Goal: Find specific page/section: Find specific page/section

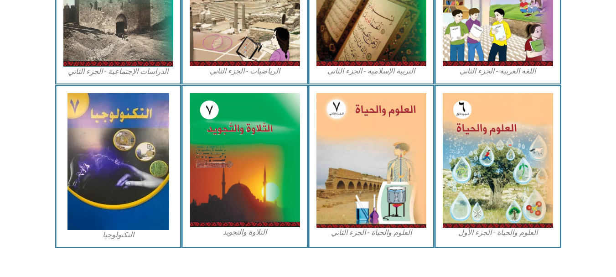
scroll to position [535, 0]
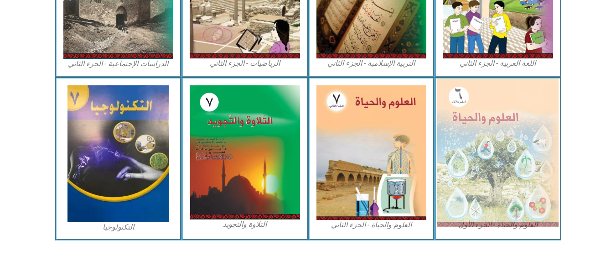
click at [493, 155] on img at bounding box center [497, 152] width 121 height 148
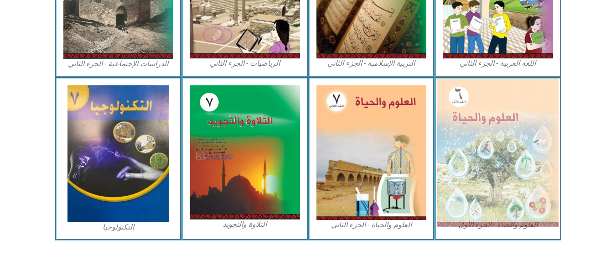
click at [493, 155] on img at bounding box center [497, 152] width 121 height 148
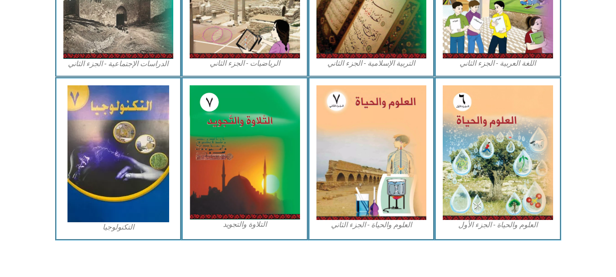
drag, startPoint x: 493, startPoint y: 155, endPoint x: 470, endPoint y: 260, distance: 107.4
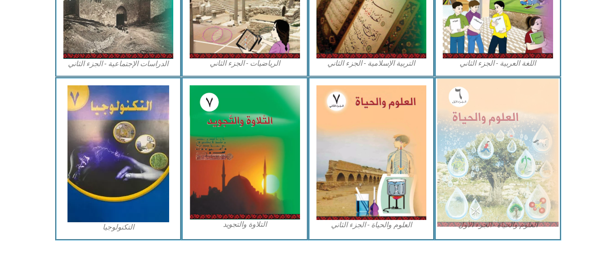
click at [474, 189] on img at bounding box center [497, 152] width 121 height 148
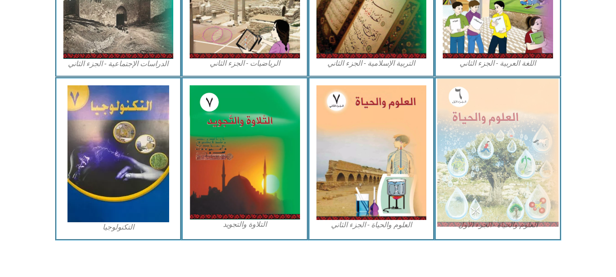
click at [474, 189] on img at bounding box center [497, 152] width 121 height 148
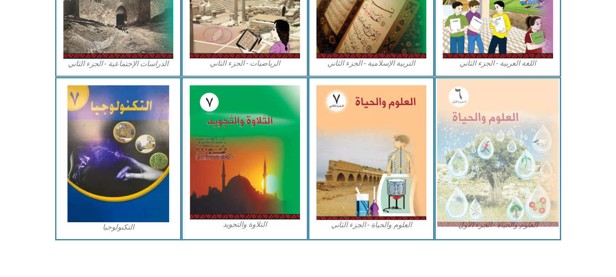
click at [474, 189] on img at bounding box center [497, 152] width 121 height 148
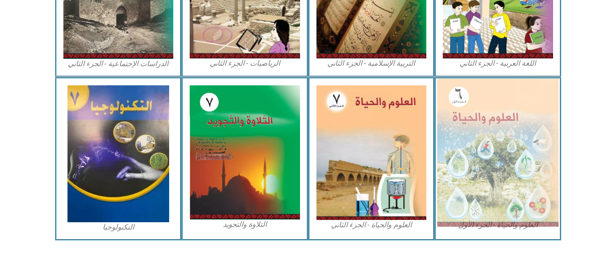
click at [485, 178] on img at bounding box center [497, 152] width 121 height 148
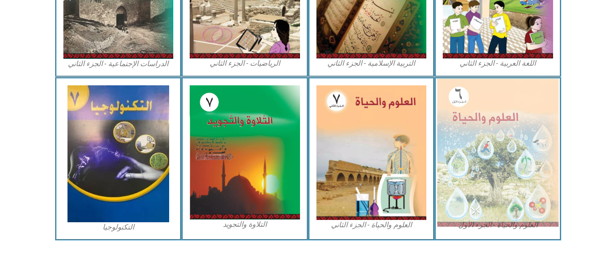
click at [485, 178] on img at bounding box center [497, 152] width 121 height 148
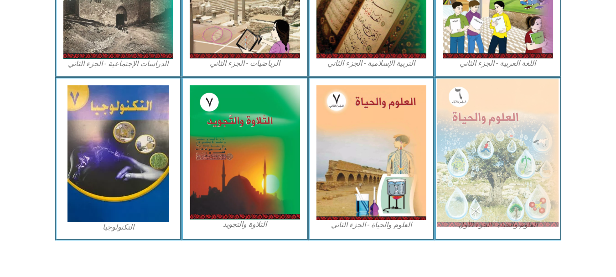
click at [485, 178] on img at bounding box center [497, 152] width 121 height 148
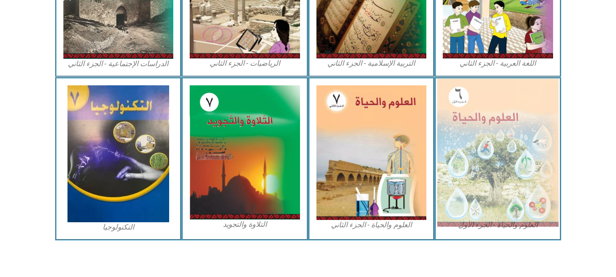
click at [485, 178] on img at bounding box center [497, 152] width 121 height 148
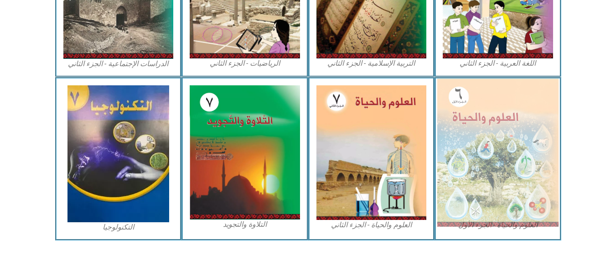
click at [485, 178] on img at bounding box center [497, 152] width 121 height 148
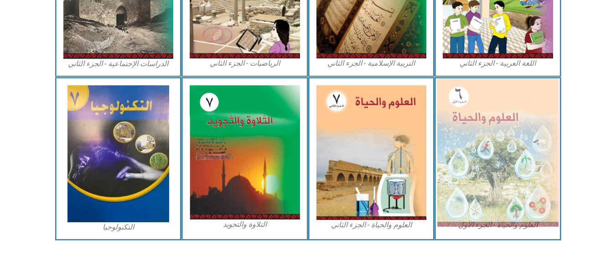
click at [485, 178] on img at bounding box center [497, 152] width 121 height 148
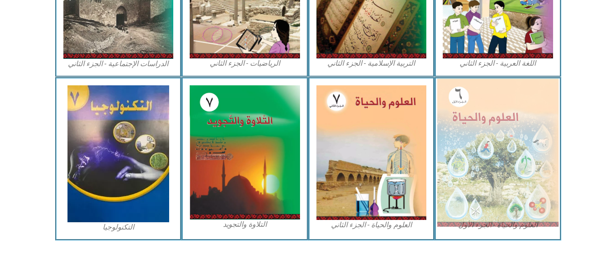
click at [485, 178] on img at bounding box center [497, 152] width 121 height 148
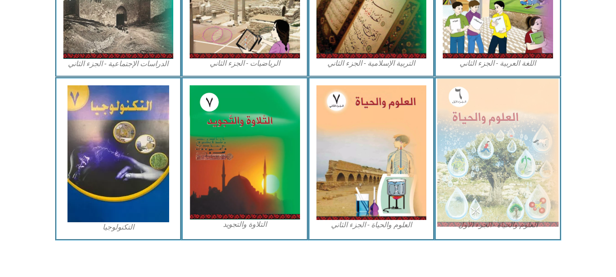
click at [495, 212] on img at bounding box center [497, 152] width 121 height 148
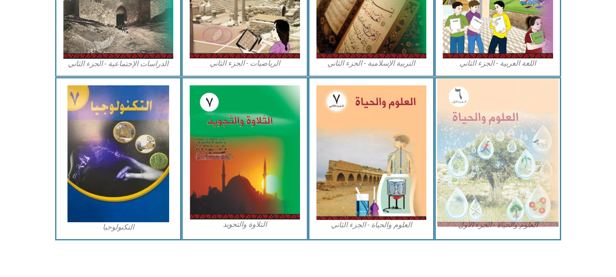
click at [495, 212] on img at bounding box center [497, 152] width 121 height 148
click at [477, 181] on img at bounding box center [497, 152] width 121 height 148
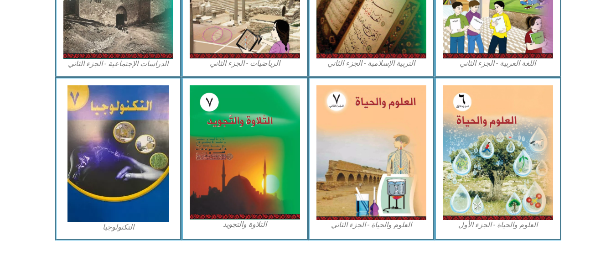
drag, startPoint x: 477, startPoint y: 181, endPoint x: 593, endPoint y: 198, distance: 116.6
click at [593, 198] on section "العلوم والحياة - الجزء الأول العلوم والحياة - الجزء الثاني التلاوة والتجويد الت…" at bounding box center [308, 158] width 616 height 163
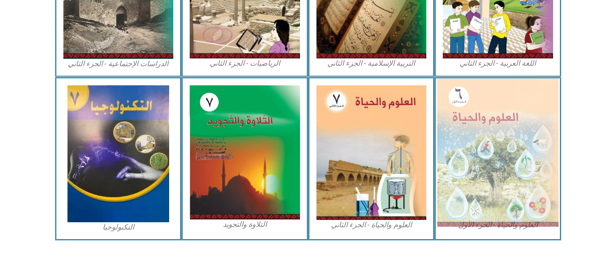
click at [506, 160] on img at bounding box center [497, 152] width 121 height 148
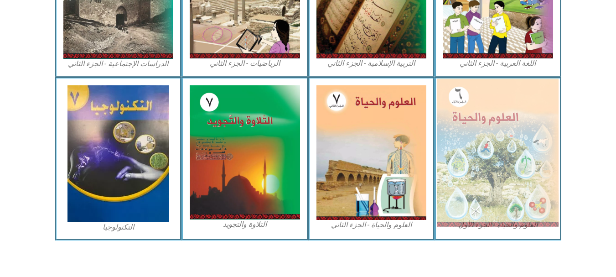
click at [506, 160] on img at bounding box center [497, 152] width 121 height 148
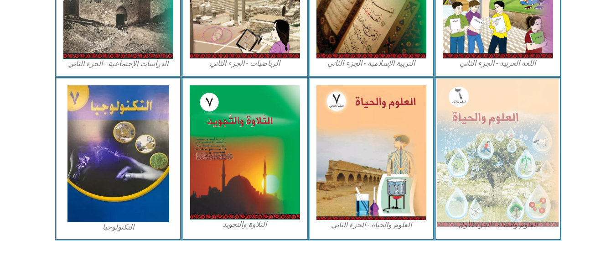
click at [506, 160] on img at bounding box center [497, 152] width 121 height 148
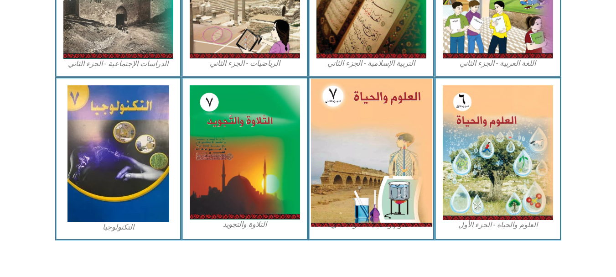
click at [392, 156] on img at bounding box center [370, 152] width 121 height 148
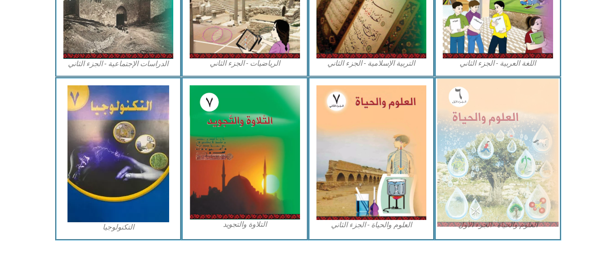
click at [485, 181] on img at bounding box center [497, 152] width 121 height 148
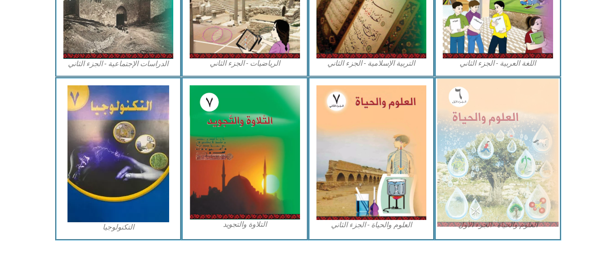
click at [485, 181] on img at bounding box center [497, 152] width 121 height 148
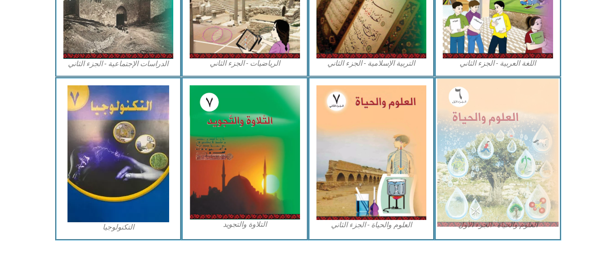
drag, startPoint x: 485, startPoint y: 181, endPoint x: 463, endPoint y: 106, distance: 77.9
click at [463, 106] on img at bounding box center [497, 152] width 121 height 148
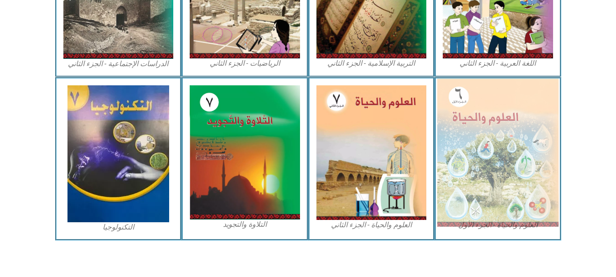
drag, startPoint x: 463, startPoint y: 106, endPoint x: 527, endPoint y: 103, distance: 63.9
click at [527, 103] on img at bounding box center [497, 152] width 121 height 148
drag, startPoint x: 527, startPoint y: 103, endPoint x: 466, endPoint y: 187, distance: 103.2
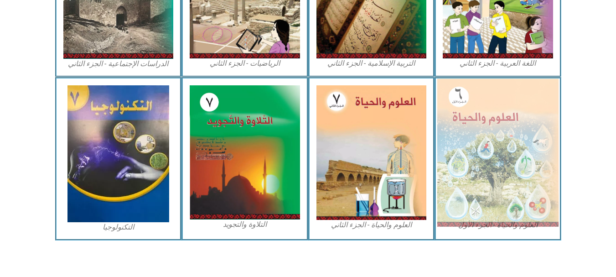
click at [466, 187] on img at bounding box center [497, 152] width 121 height 148
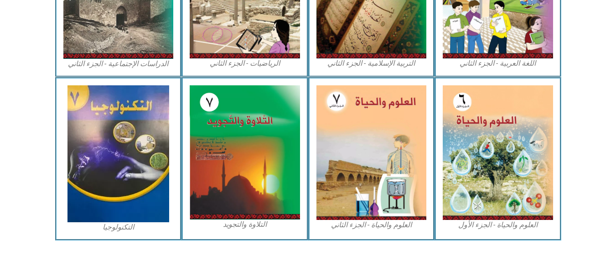
drag, startPoint x: 466, startPoint y: 187, endPoint x: 563, endPoint y: 219, distance: 101.8
click at [563, 219] on section "العلوم والحياة - الجزء الأول العلوم والحياة - الجزء الثاني التلاوة والتجويد الت…" at bounding box center [308, 158] width 616 height 163
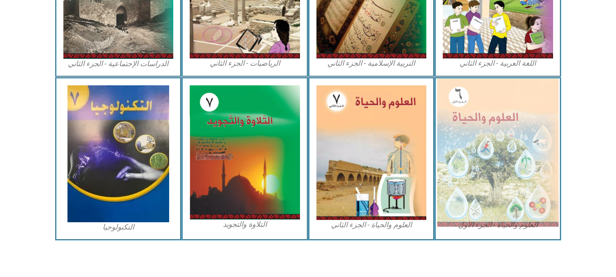
click at [493, 177] on img at bounding box center [497, 152] width 121 height 148
click at [528, 142] on img at bounding box center [497, 152] width 121 height 148
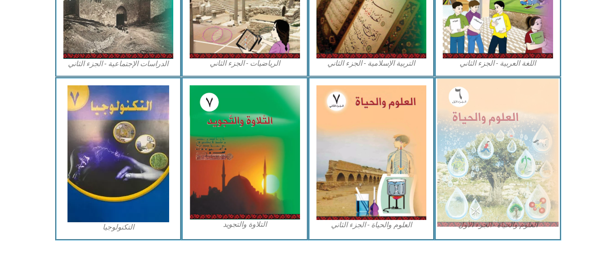
click at [528, 142] on img at bounding box center [497, 152] width 121 height 148
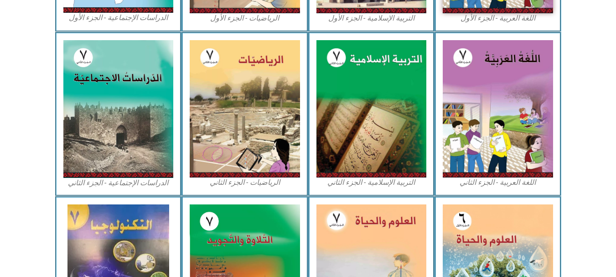
scroll to position [407, 0]
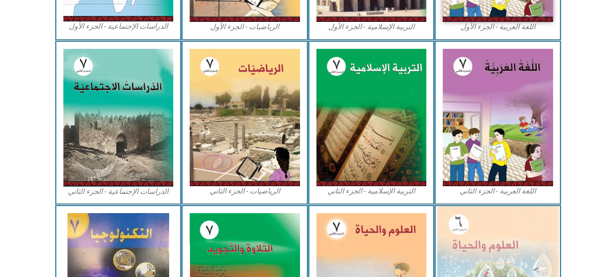
click at [508, 224] on img at bounding box center [497, 280] width 121 height 148
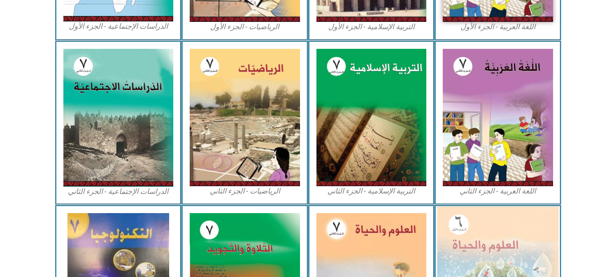
click at [508, 224] on img at bounding box center [497, 280] width 121 height 148
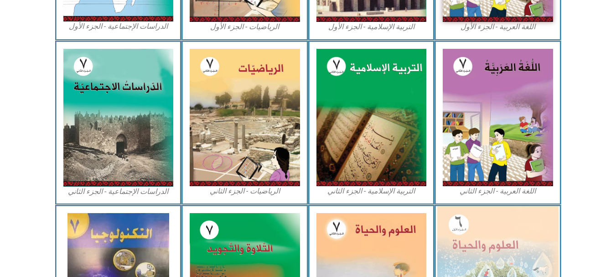
click at [508, 224] on img at bounding box center [497, 280] width 121 height 148
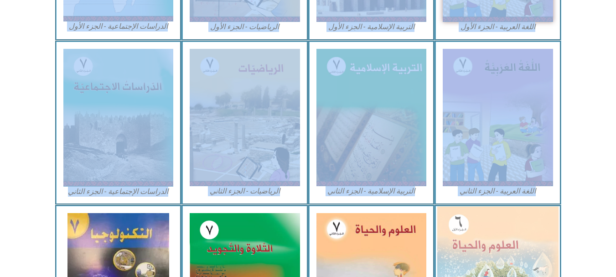
drag, startPoint x: 597, startPoint y: 20, endPoint x: 535, endPoint y: 235, distance: 224.4
click at [535, 235] on div "الصّف السابع اللغة العربية - الجزء الأول​ التربية [DEMOGRAPHIC_DATA] - الجزء ال…" at bounding box center [308, 22] width 616 height 692
click at [535, 235] on img at bounding box center [497, 280] width 121 height 148
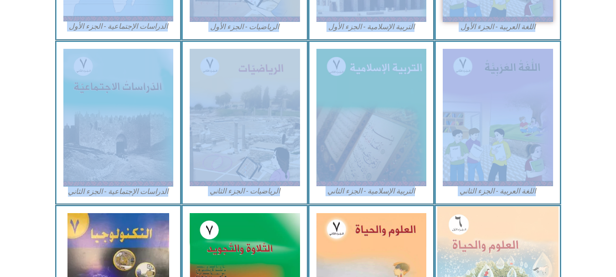
click at [535, 235] on img at bounding box center [497, 280] width 121 height 148
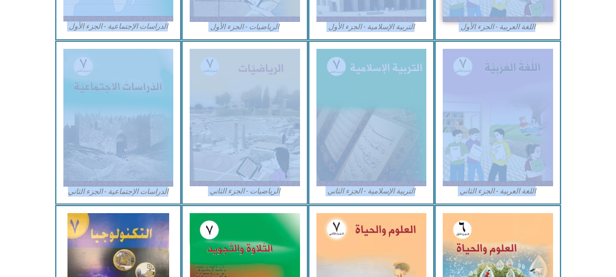
drag, startPoint x: 535, startPoint y: 235, endPoint x: 592, endPoint y: 193, distance: 71.4
click at [592, 193] on section "اللغة العربية - الجزء الثاني التربية [DEMOGRAPHIC_DATA] - الجزء الثاني الرياضيا…" at bounding box center [308, 123] width 616 height 164
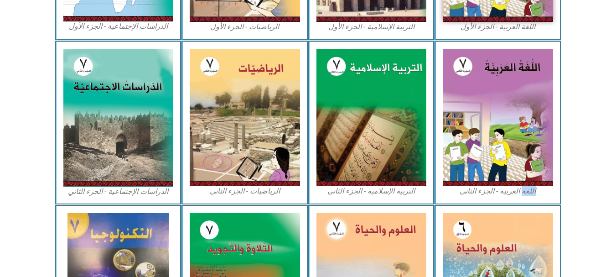
click at [592, 193] on section "اللغة العربية - الجزء الثاني التربية [DEMOGRAPHIC_DATA] - الجزء الثاني الرياضيا…" at bounding box center [308, 123] width 616 height 164
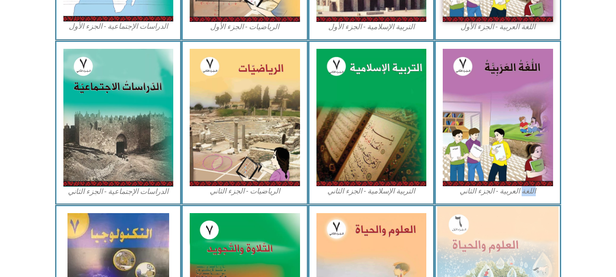
click at [514, 244] on img at bounding box center [497, 280] width 121 height 148
click at [520, 230] on img at bounding box center [497, 280] width 121 height 148
